Goal: Transaction & Acquisition: Purchase product/service

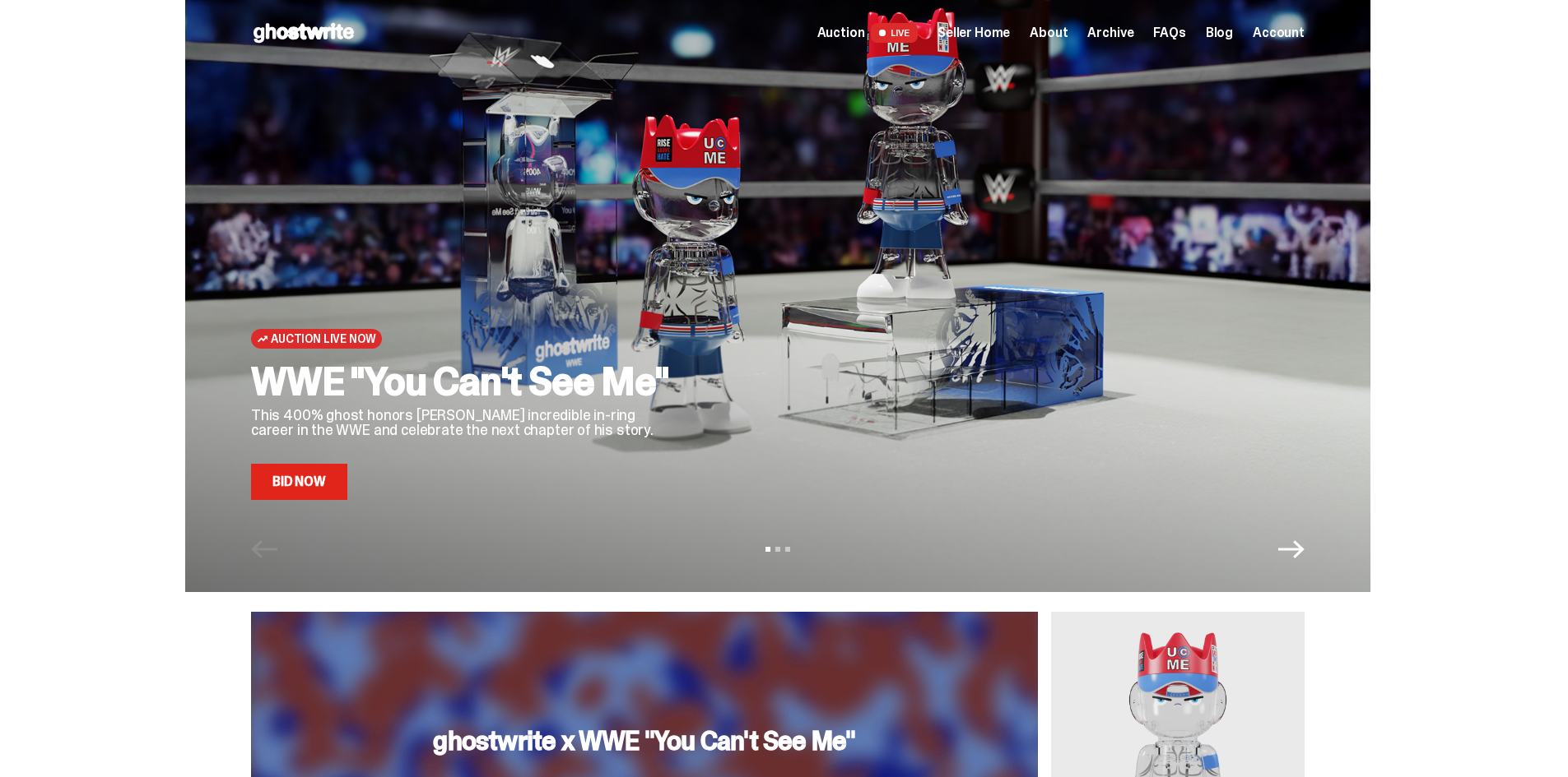
click at [333, 481] on link "Bid Now" at bounding box center [299, 482] width 96 height 36
